Goal: Task Accomplishment & Management: Complete application form

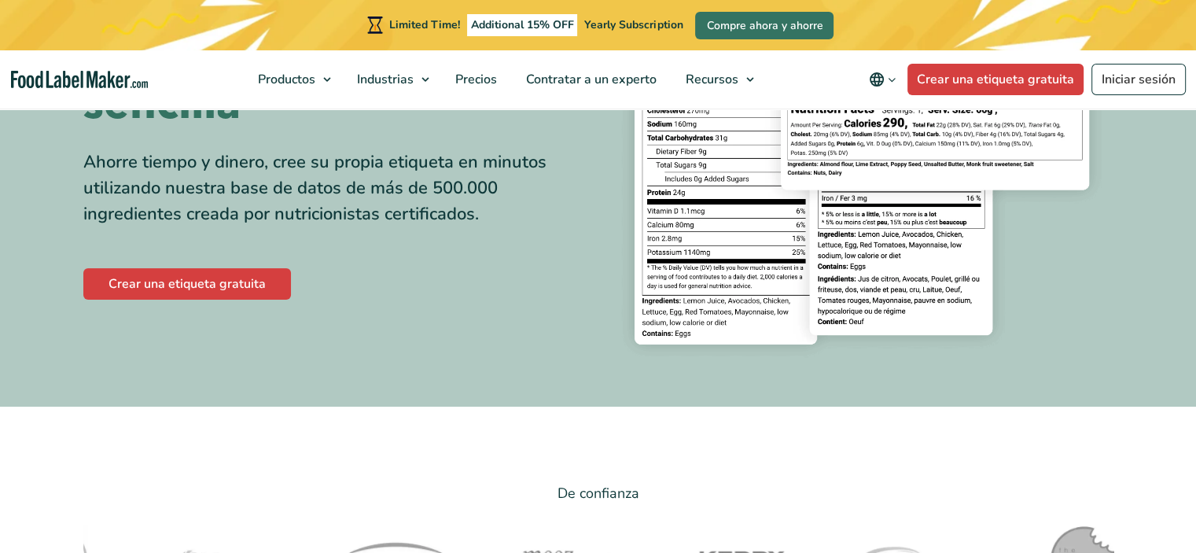
scroll to position [393, 0]
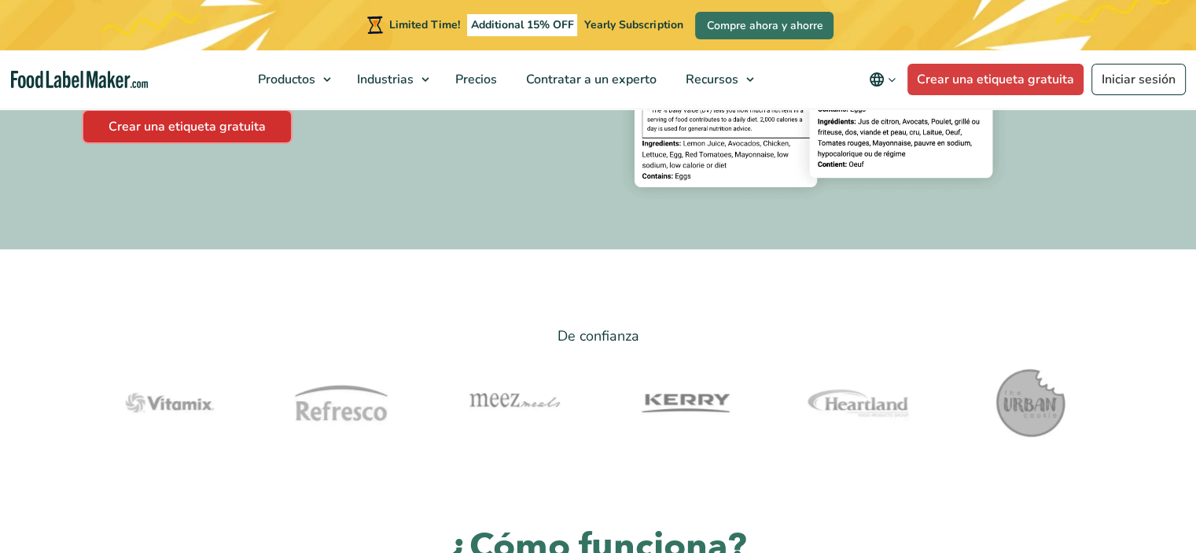
click at [223, 125] on link "Crear una etiqueta gratuita" at bounding box center [187, 126] width 208 height 31
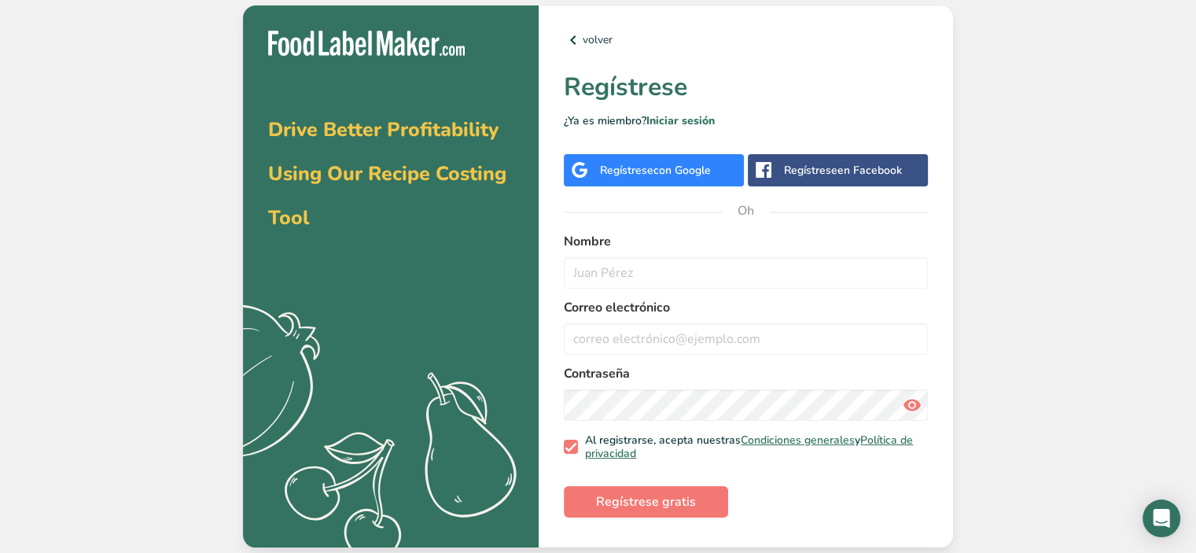
click at [610, 174] on font "Regístrese" at bounding box center [626, 170] width 53 height 15
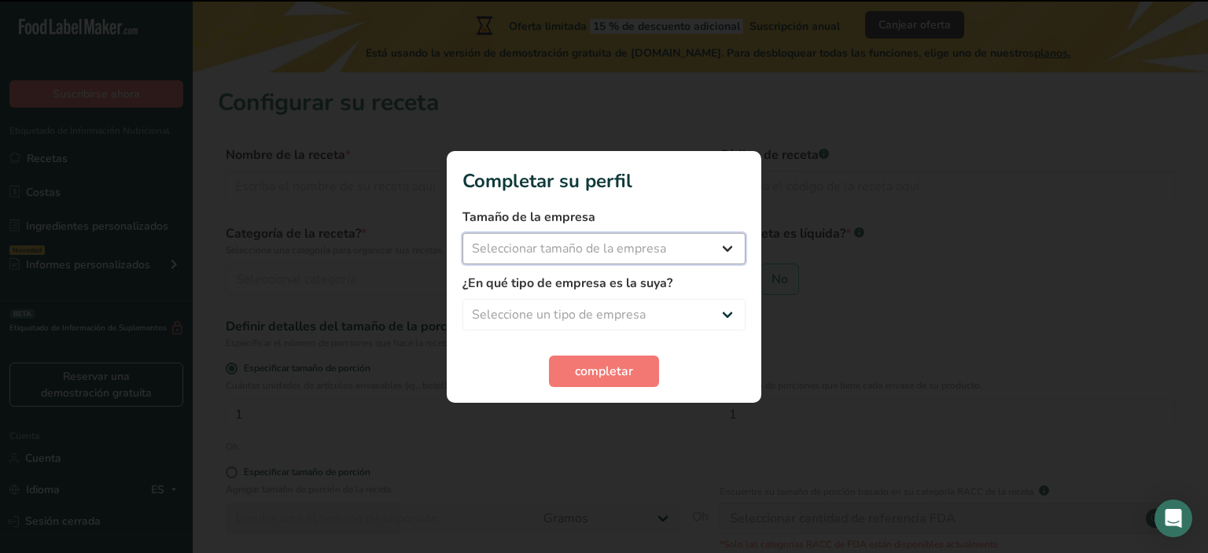
click at [698, 241] on select "Seleccionar tamaño de la empresa Menos de 10 empleados De 10 a 50 empleados De …" at bounding box center [603, 248] width 283 height 31
select select "1"
click at [462, 233] on select "Seleccionar tamaño de la empresa Menos de 10 empleados De 10 a 50 empleados De …" at bounding box center [603, 248] width 283 height 31
click at [598, 312] on select "Seleccione un tipo de empresa Fabricante de alimentos envasados Restaurante y c…" at bounding box center [603, 314] width 283 height 31
select select "8"
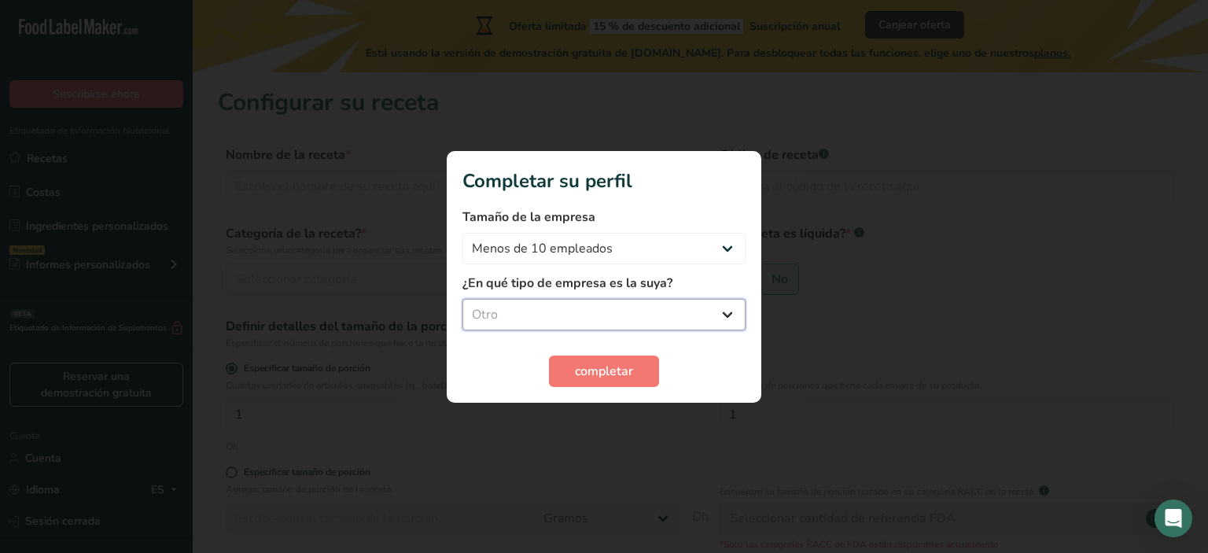
click at [462, 299] on select "Seleccione un tipo de empresa Fabricante de alimentos envasados Restaurante y c…" at bounding box center [603, 314] width 283 height 31
click at [588, 375] on font "completar" at bounding box center [604, 371] width 58 height 17
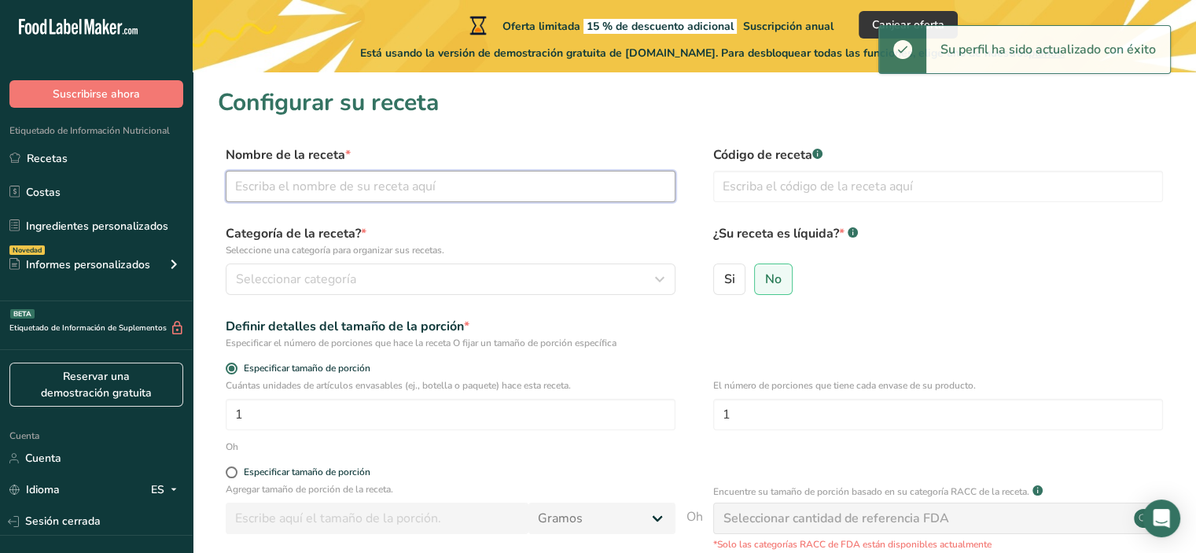
click at [299, 187] on input "text" at bounding box center [451, 186] width 450 height 31
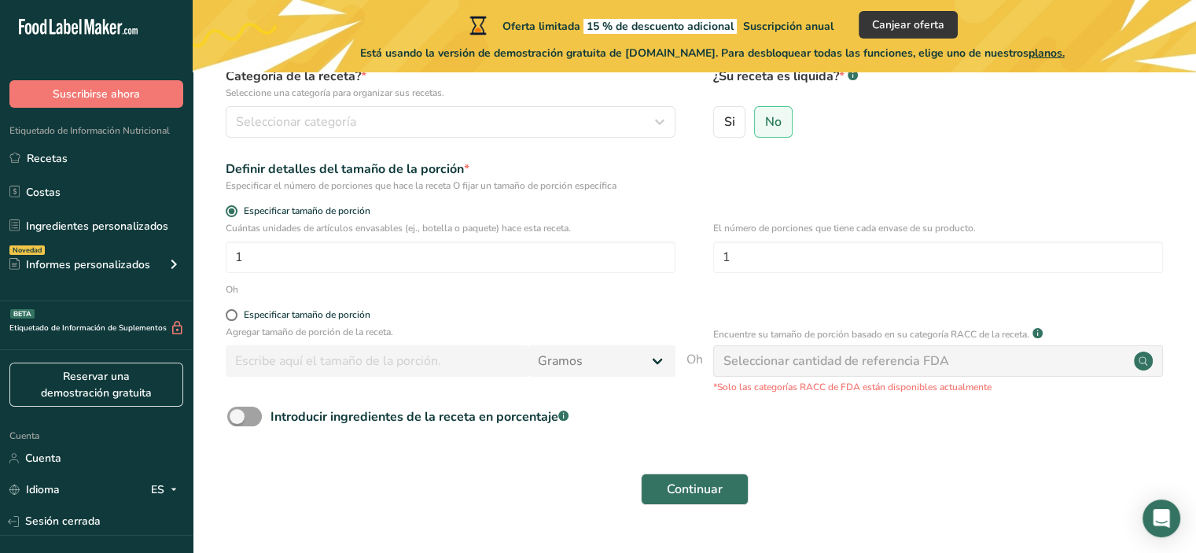
scroll to position [194, 0]
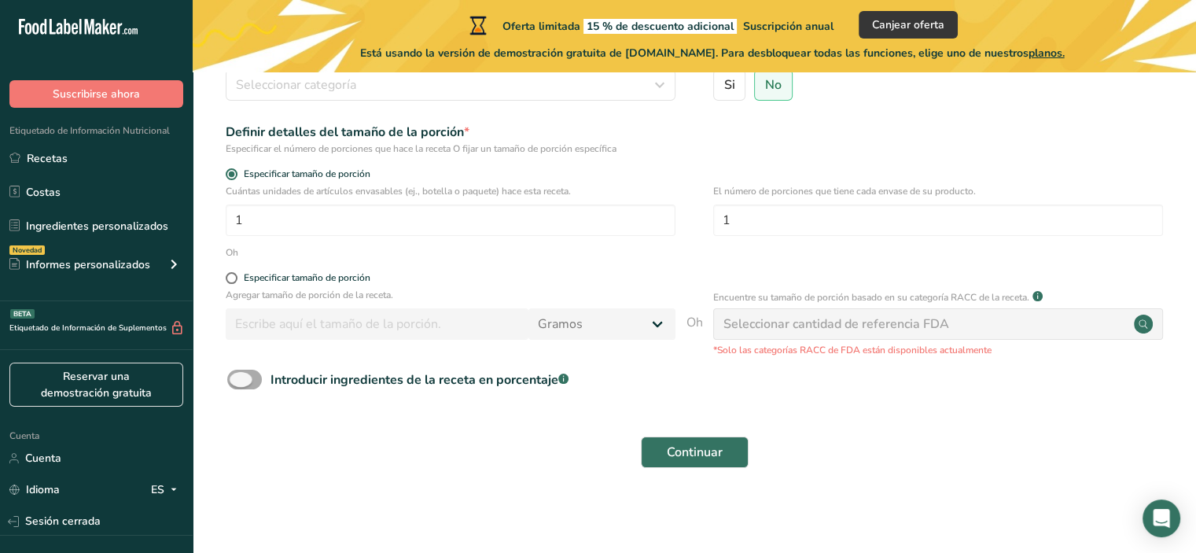
click at [249, 380] on span at bounding box center [244, 380] width 35 height 20
click at [238, 380] on input "Introducir ingredientes de la receta en porcentaje .a-a{fill:#347362;}.b-a{fill…" at bounding box center [232, 379] width 10 height 10
checkbox input "true"
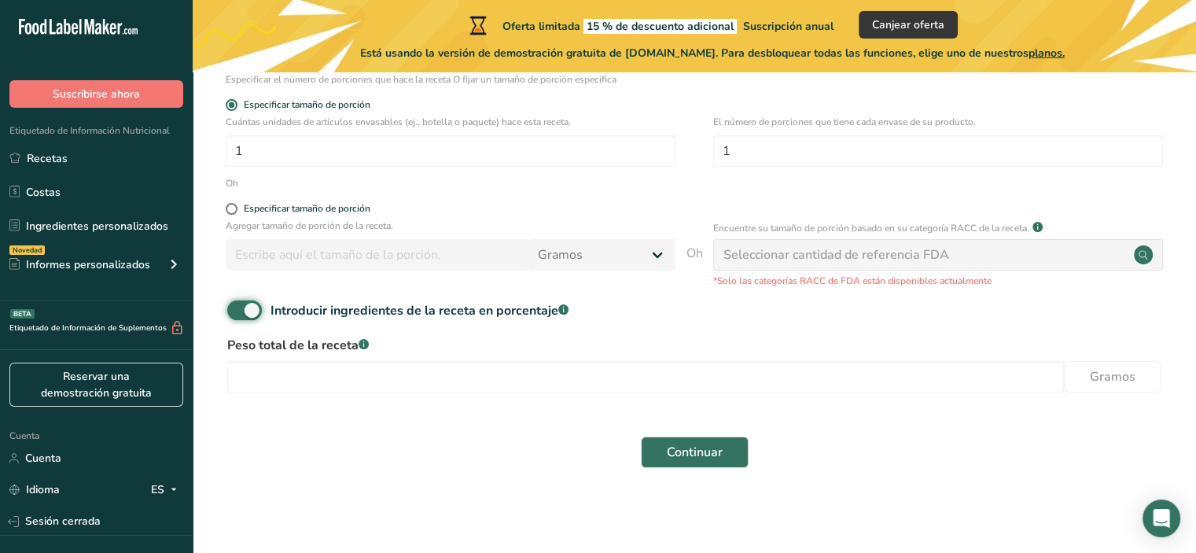
scroll to position [0, 0]
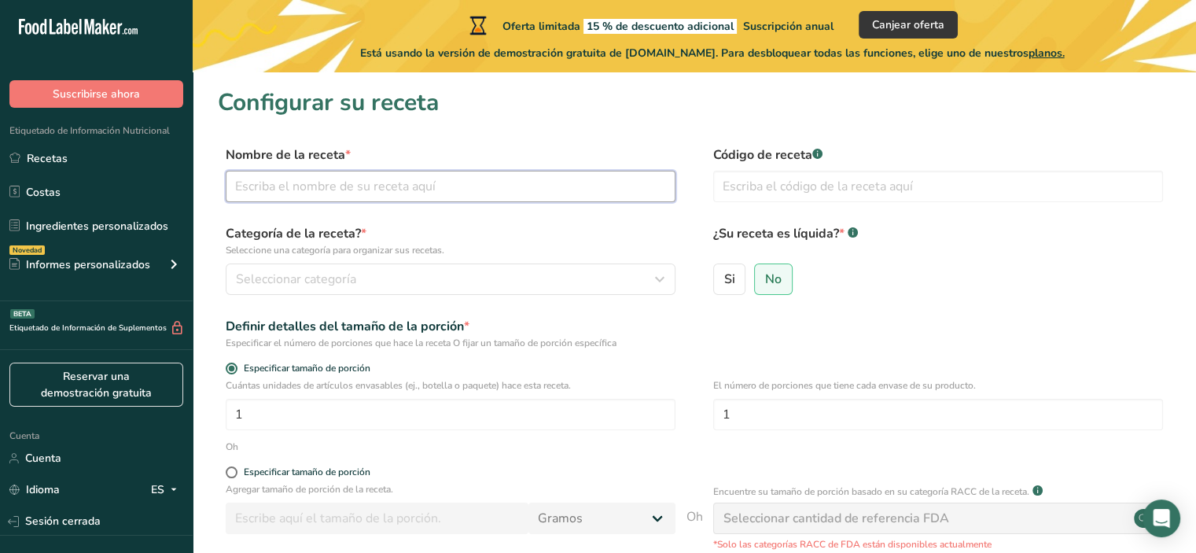
click at [339, 190] on input "text" at bounding box center [451, 186] width 450 height 31
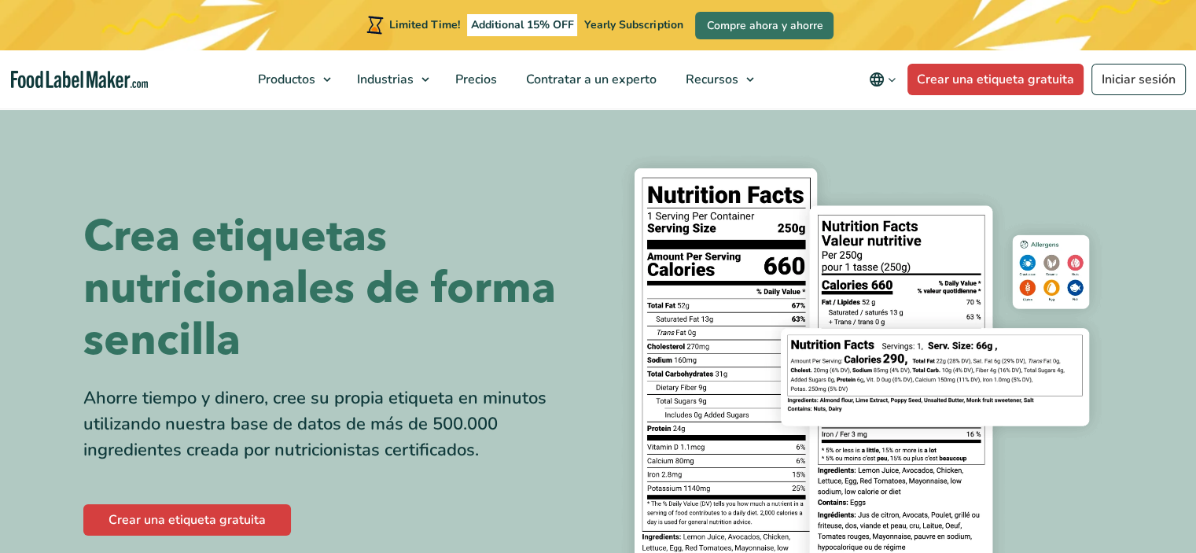
scroll to position [157, 0]
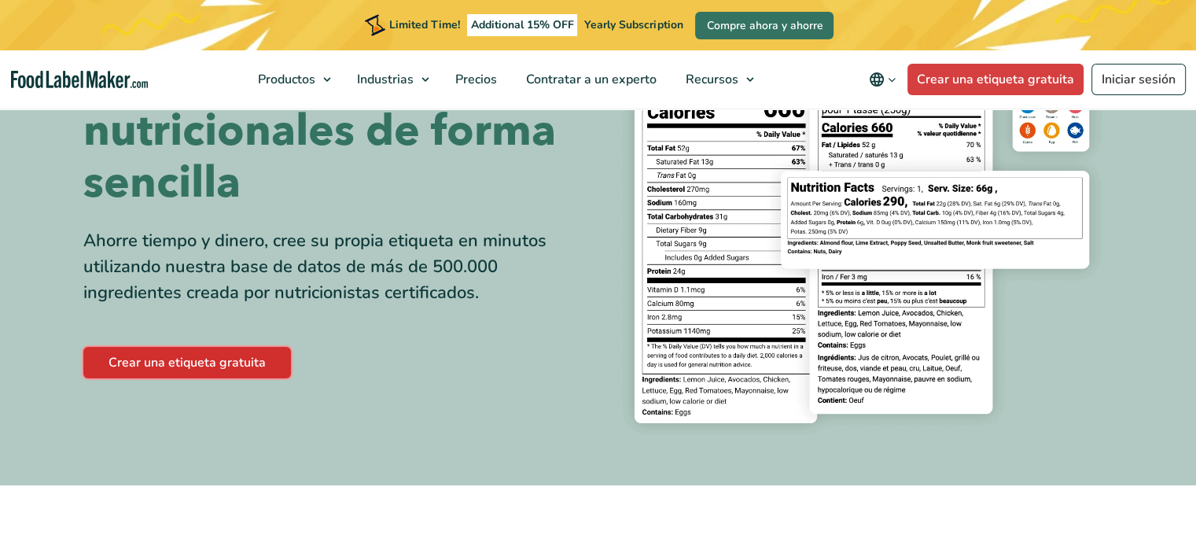
click at [230, 358] on link "Crear una etiqueta gratuita" at bounding box center [187, 362] width 208 height 31
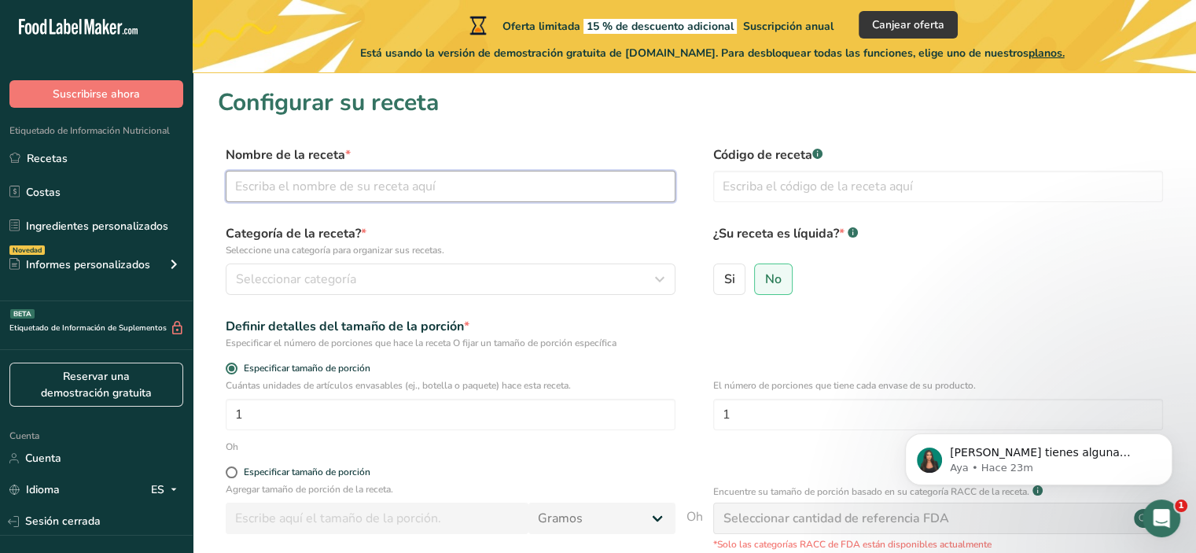
click at [302, 186] on input "text" at bounding box center [451, 186] width 450 height 31
type input "E"
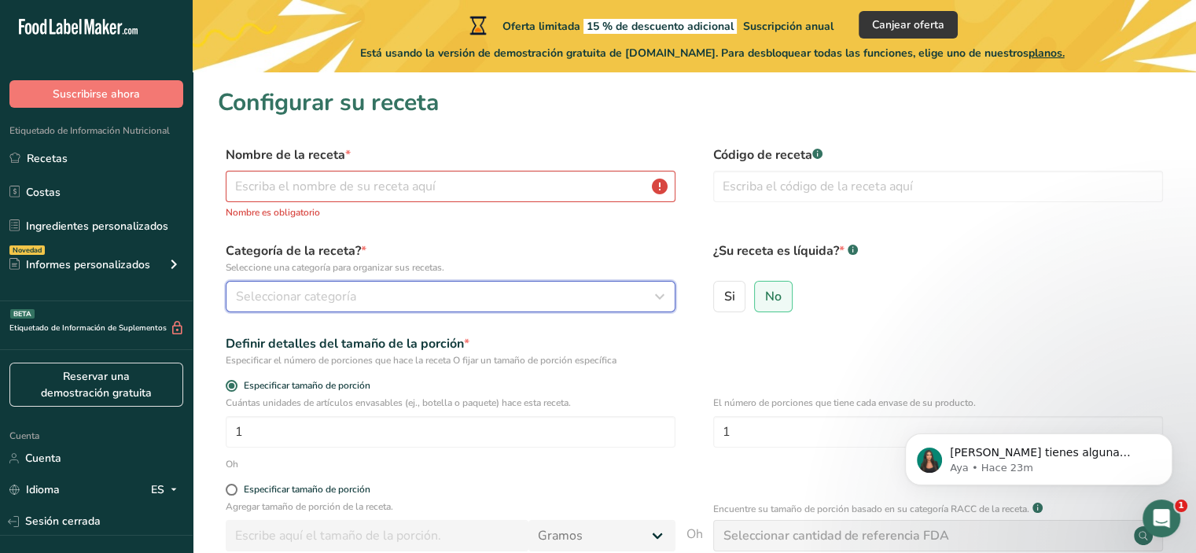
click at [569, 305] on button "Seleccionar categoría" at bounding box center [451, 296] width 450 height 31
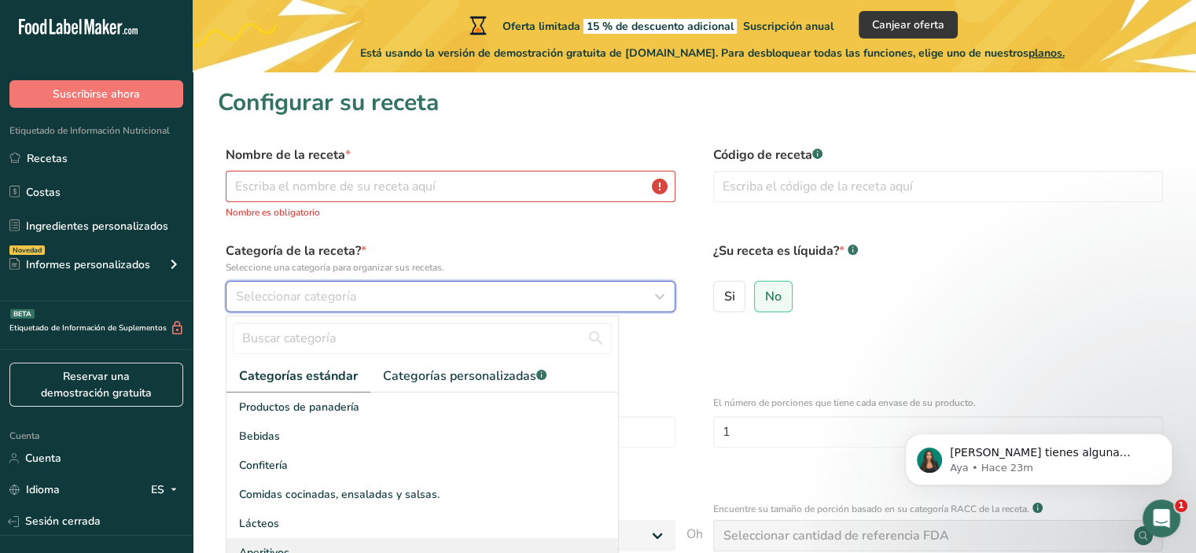
scroll to position [79, 0]
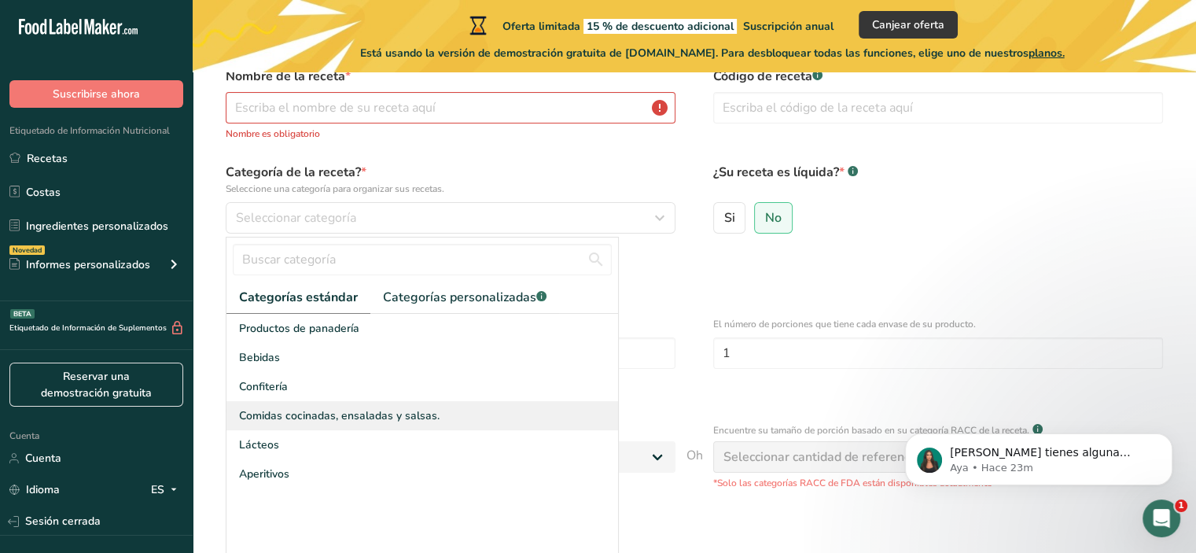
click at [348, 422] on font "Comidas cocinadas, ensaladas y salsas." at bounding box center [339, 415] width 201 height 15
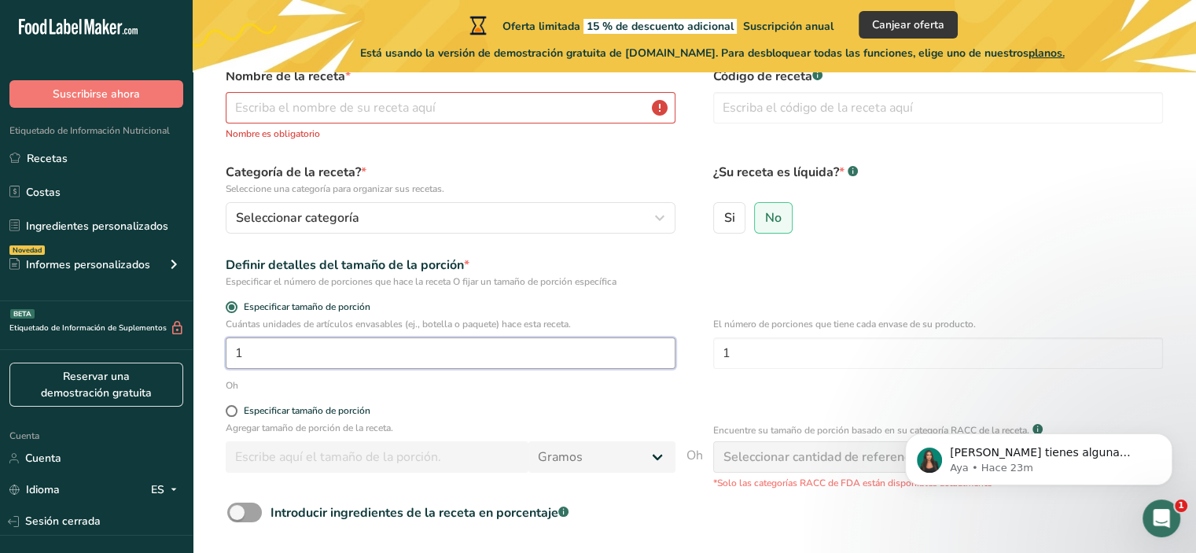
click at [293, 355] on input "1" at bounding box center [451, 352] width 450 height 31
type input "100"
click at [651, 300] on form "Nombre de la receta * Nombre es obligatorio Código de receta .a-a{fill:#347362;…" at bounding box center [694, 338] width 953 height 543
click at [747, 366] on input "1" at bounding box center [938, 352] width 450 height 31
type input "50"
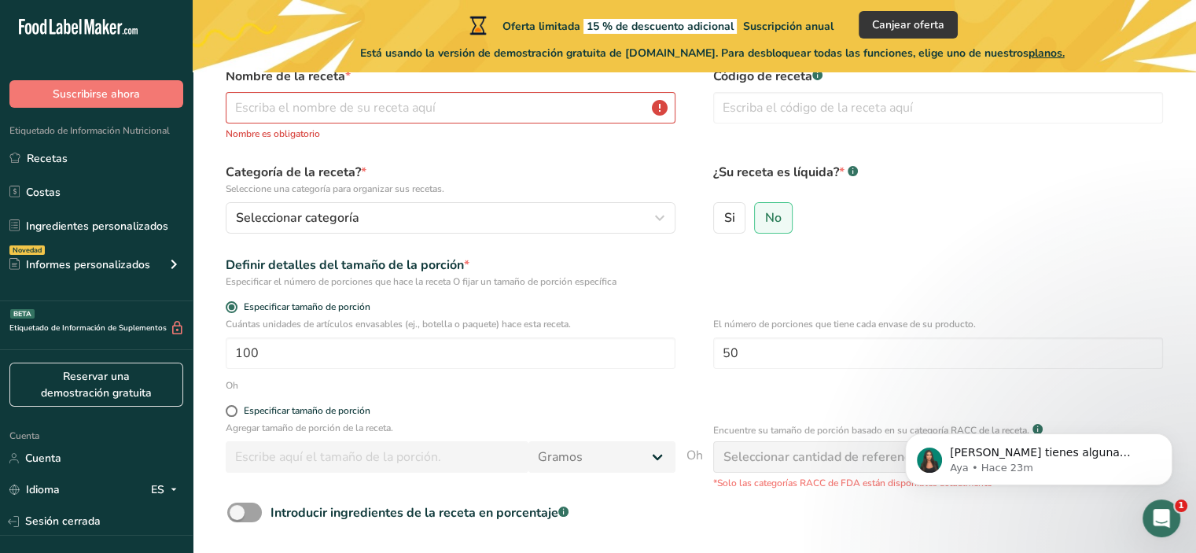
click at [689, 259] on div "Definir detalles del tamaño de la porción * Especificar el número de porciones …" at bounding box center [694, 272] width 953 height 33
click at [230, 409] on span at bounding box center [232, 411] width 12 height 12
click at [230, 409] on input "Especificar tamaño de porción" at bounding box center [231, 411] width 10 height 10
radio input "true"
radio input "false"
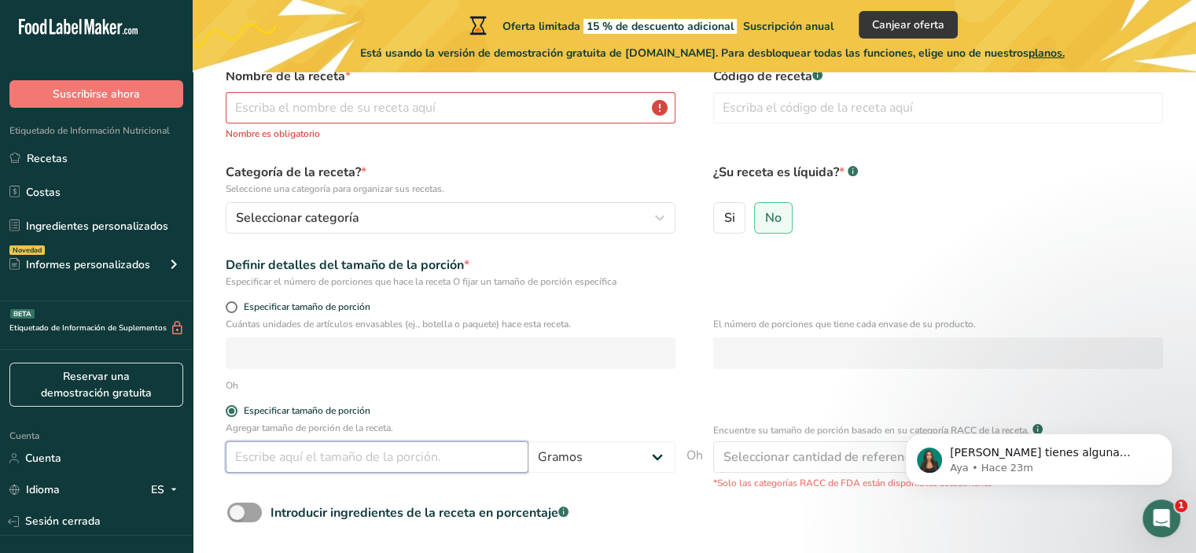
click at [257, 449] on input "number" at bounding box center [377, 456] width 303 height 31
type input "100"
click at [604, 407] on label "Especificar tamaño de porción" at bounding box center [451, 411] width 450 height 12
click at [236, 407] on input "Especificar tamaño de porción" at bounding box center [231, 411] width 10 height 10
click at [551, 399] on form "Nombre de la receta * Nombre es obligatorio Código de receta .a-a{fill:#347362;…" at bounding box center [694, 338] width 953 height 543
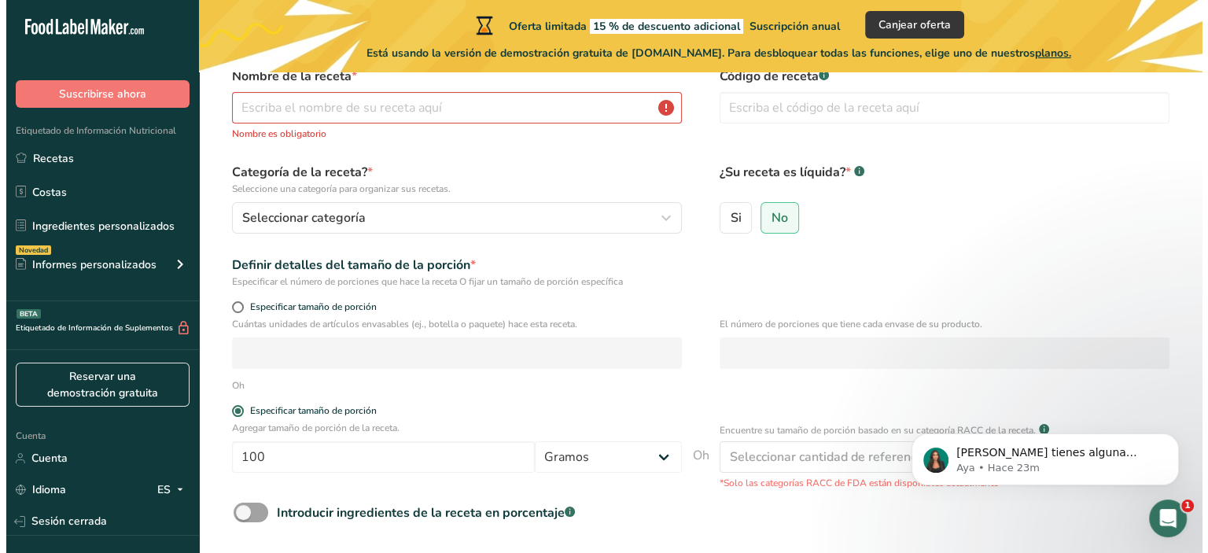
scroll to position [212, 0]
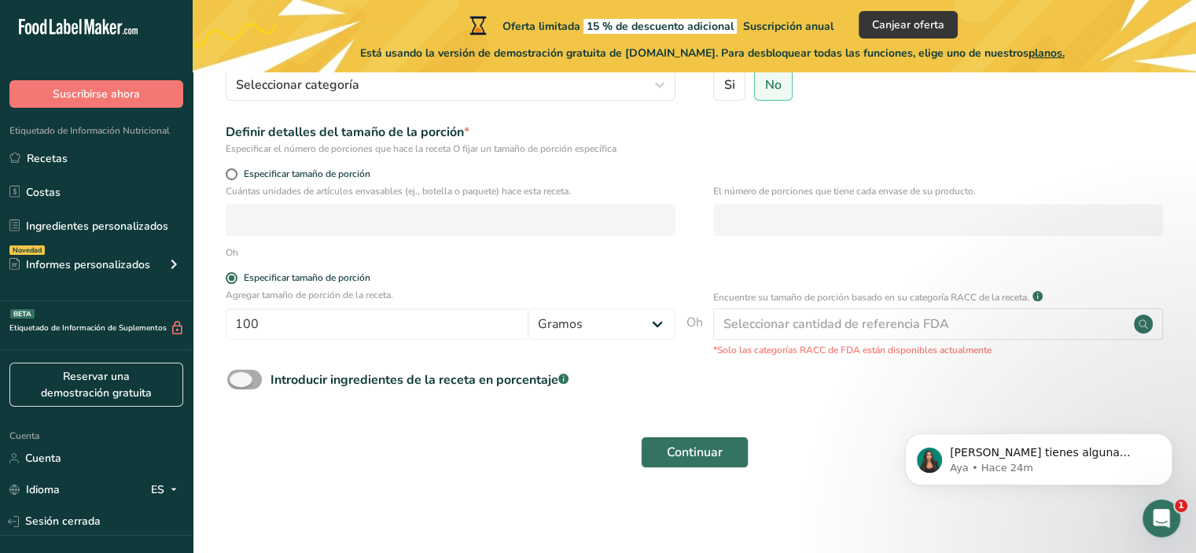
click at [462, 383] on font "Introducir ingredientes de la receta en porcentaje" at bounding box center [415, 379] width 288 height 17
click at [238, 383] on input "Introducir ingredientes de la receta en porcentaje .a-a{fill:#347362;}.b-a{fill…" at bounding box center [232, 379] width 10 height 10
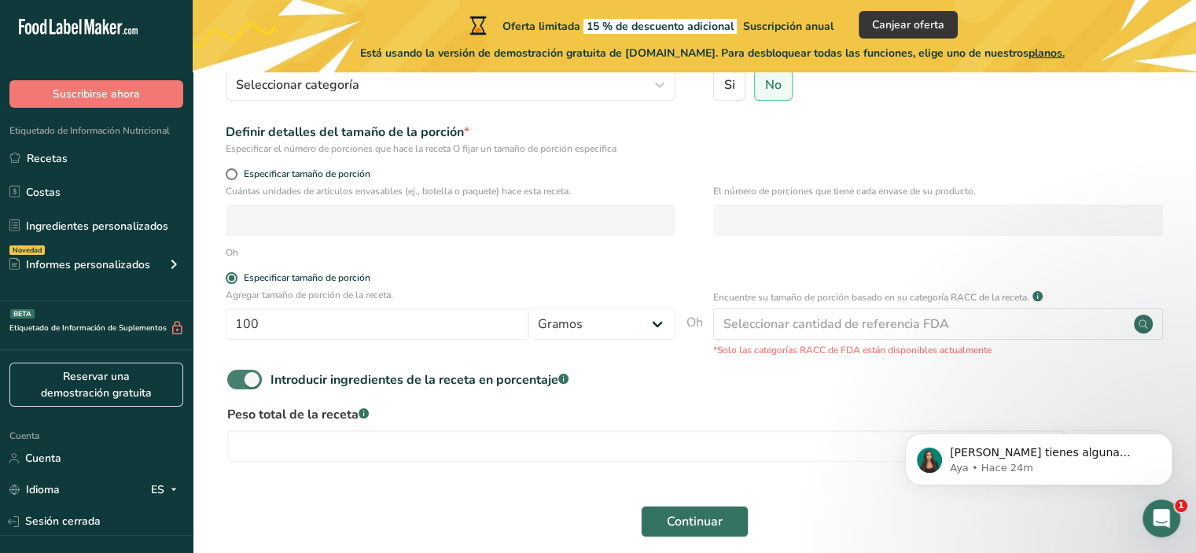
click at [245, 377] on span at bounding box center [244, 380] width 35 height 20
click at [238, 377] on input "Introducir ingredientes de la receta en porcentaje .a-a{fill:#347362;}.b-a{fill…" at bounding box center [232, 379] width 10 height 10
checkbox input "false"
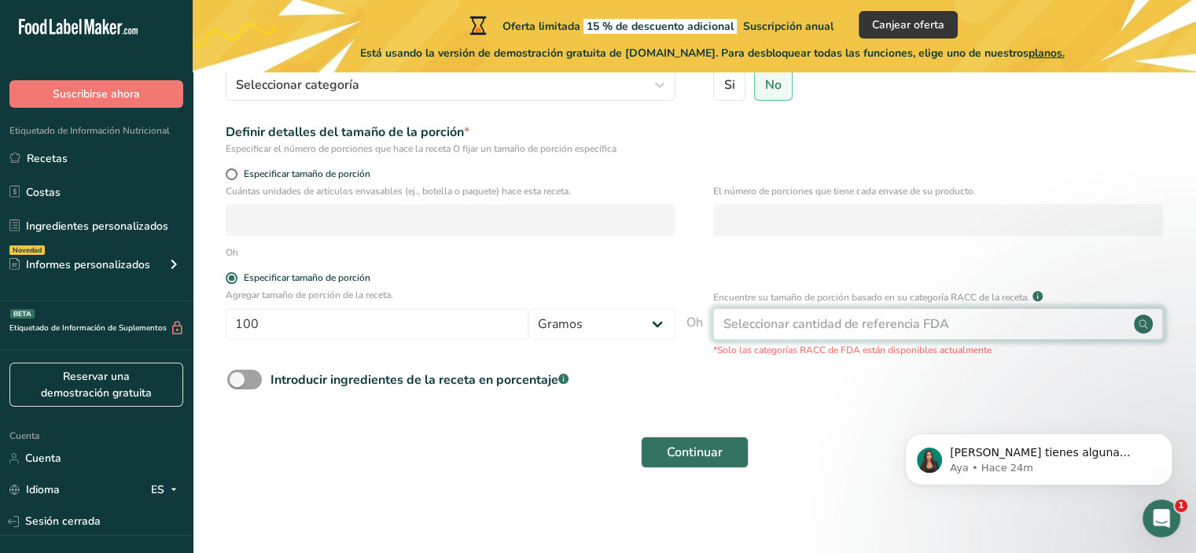
click at [825, 311] on div "Seleccionar cantidad de referencia FDA" at bounding box center [938, 323] width 450 height 31
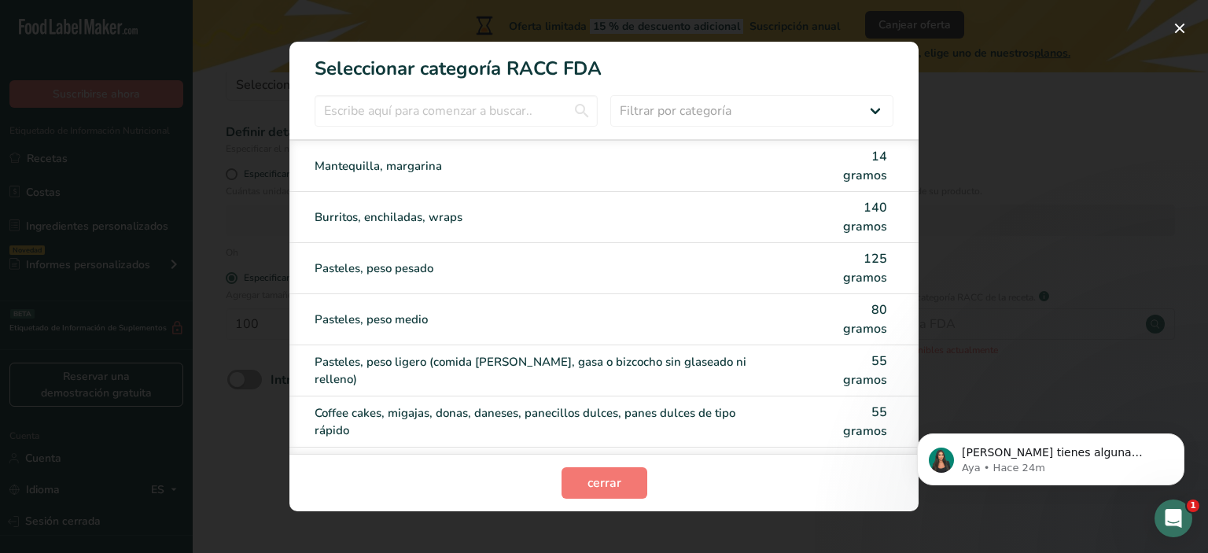
scroll to position [315, 0]
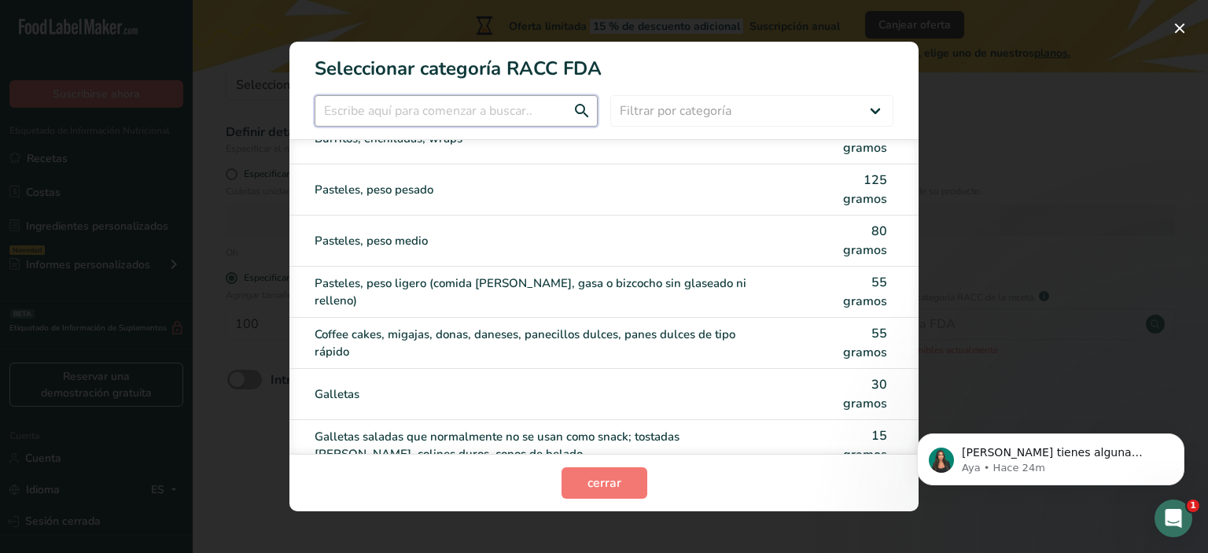
click at [449, 114] on input "Modalidad de selección de categoría RACC" at bounding box center [456, 110] width 283 height 31
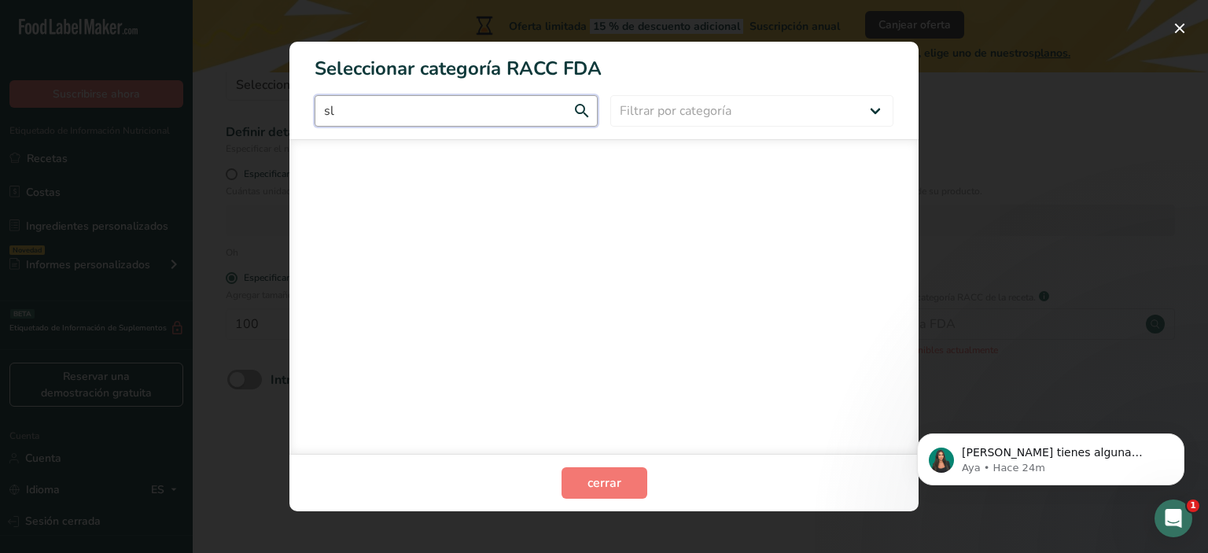
scroll to position [0, 0]
type input "salsa"
drag, startPoint x: 377, startPoint y: 105, endPoint x: 308, endPoint y: 94, distance: 69.4
click at [309, 94] on section "Seleccionar categoría RACC FDA salsa Filtrar por categoría Todos Productos de p…" at bounding box center [603, 276] width 629 height 469
type input "1"
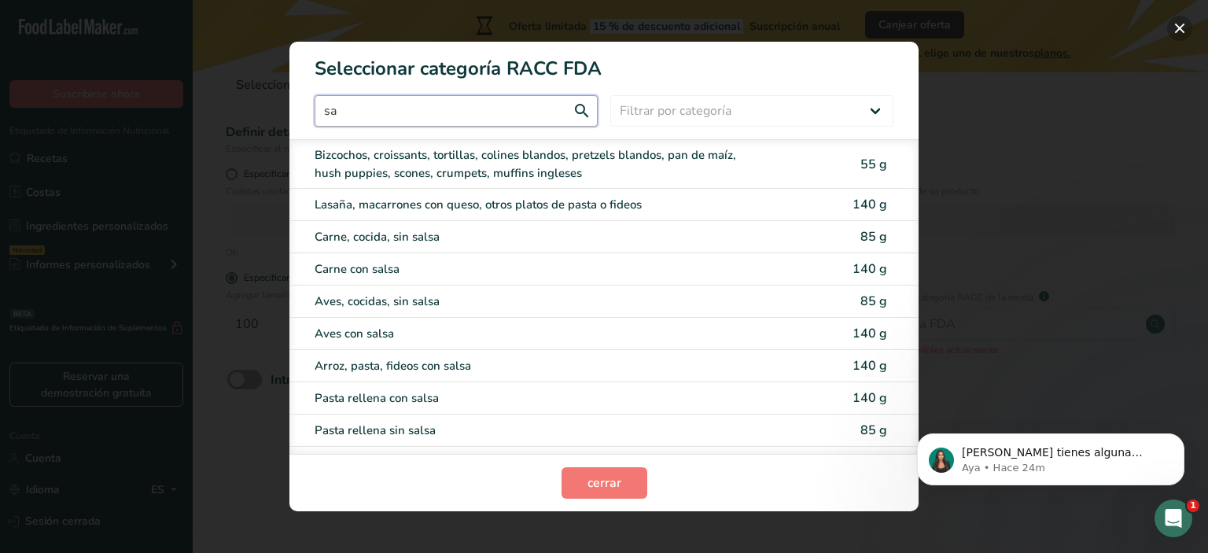
type input "sa"
click at [1180, 28] on button "Modalidad de selección de categoría RACC" at bounding box center [1179, 28] width 25 height 25
